Goal: Task Accomplishment & Management: Manage account settings

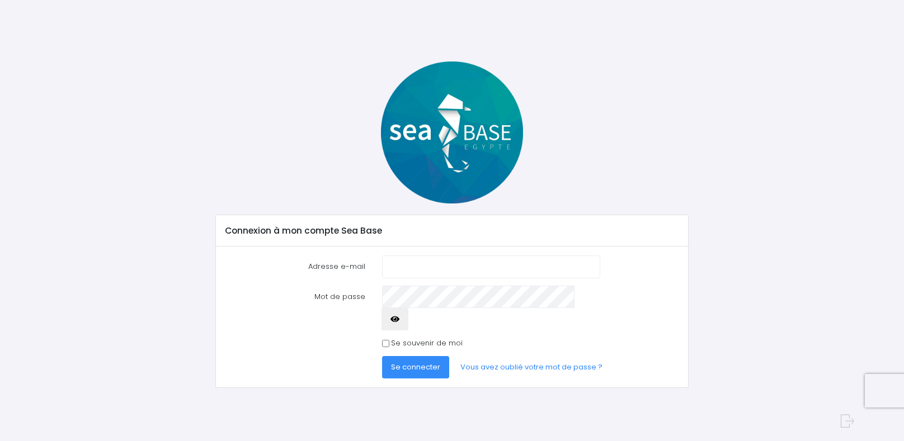
click at [400, 263] on input "Adresse e-mail" at bounding box center [491, 267] width 218 height 22
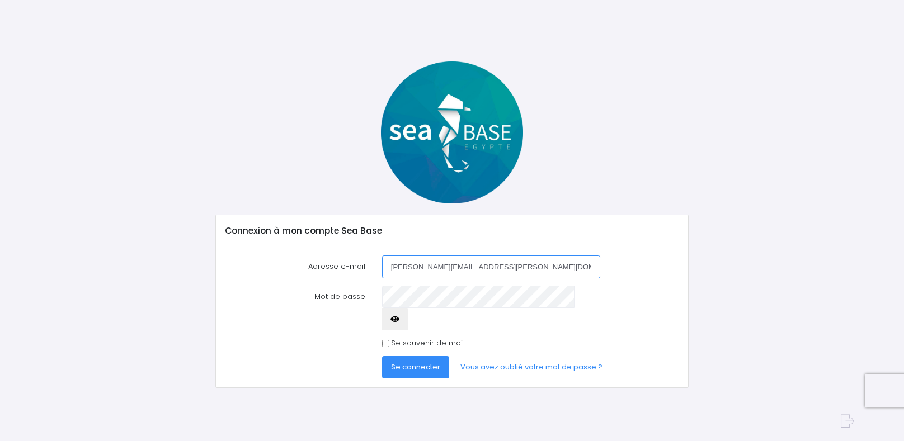
click at [489, 265] on input "[PERSON_NAME][EMAIL_ADDRESS][PERSON_NAME][DOMAIN_NAME]" at bounding box center [491, 267] width 218 height 22
drag, startPoint x: 498, startPoint y: 263, endPoint x: 314, endPoint y: 272, distance: 184.9
click at [317, 276] on div "Adresse e-mail [PERSON_NAME][EMAIL_ADDRESS][PERSON_NAME][DOMAIN_NAME]" at bounding box center [452, 267] width 470 height 22
type input "[EMAIL_ADDRESS][DOMAIN_NAME]"
click at [382, 356] on button "Se connecter" at bounding box center [415, 367] width 67 height 22
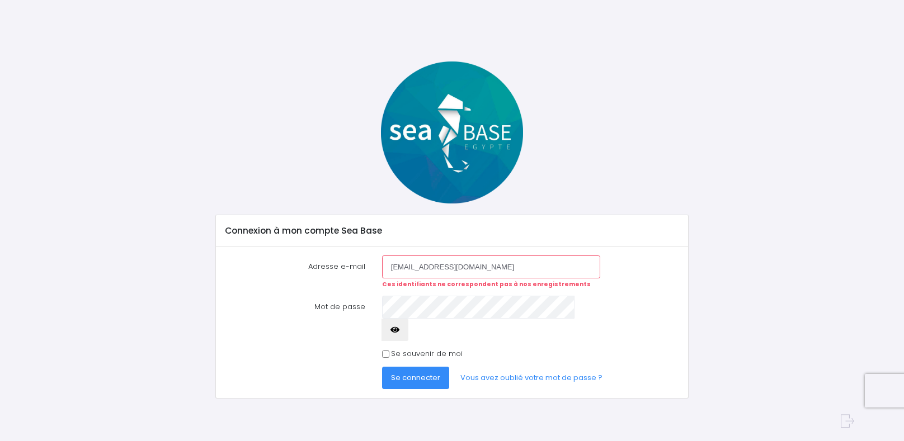
click at [463, 262] on input "amaury.nicolas@free.fr" at bounding box center [491, 267] width 218 height 22
drag, startPoint x: 484, startPoint y: 260, endPoint x: 331, endPoint y: 267, distance: 153.5
click at [331, 267] on div "Adresse e-mail amaury.nicolas@free.fr Ces identifiants ne correspondent pas à n…" at bounding box center [452, 272] width 470 height 33
type input "[PERSON_NAME][EMAIL_ADDRESS][PERSON_NAME][DOMAIN_NAME]"
click at [408, 319] on button "button" at bounding box center [395, 330] width 27 height 22
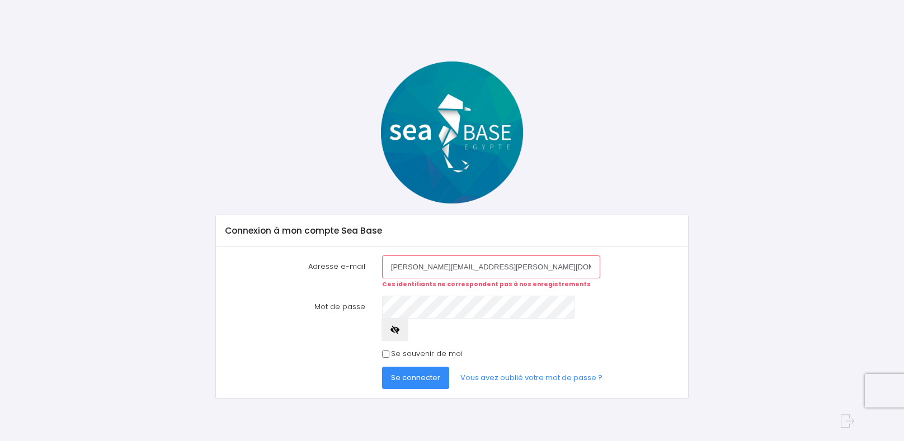
click at [408, 373] on span "Se connecter" at bounding box center [415, 378] width 49 height 11
click at [382, 367] on button "Se connecter" at bounding box center [415, 378] width 67 height 22
drag, startPoint x: 484, startPoint y: 264, endPoint x: 336, endPoint y: 270, distance: 148.9
click at [336, 270] on div "Adresse e-mail nicolas.amaury@gmail.com Ces identifiants ne correspondent pas à…" at bounding box center [452, 272] width 470 height 33
